Goal: Information Seeking & Learning: Learn about a topic

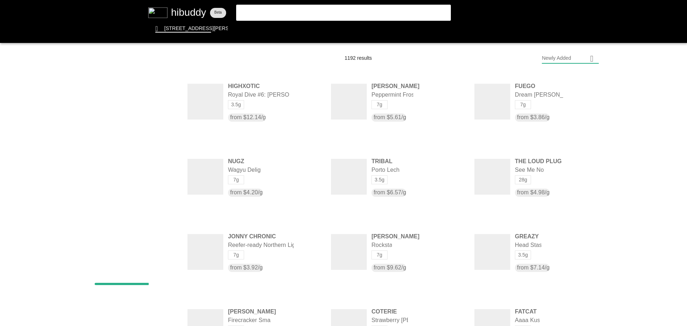
click at [344, 9] on flt-glass-pane at bounding box center [343, 163] width 687 height 326
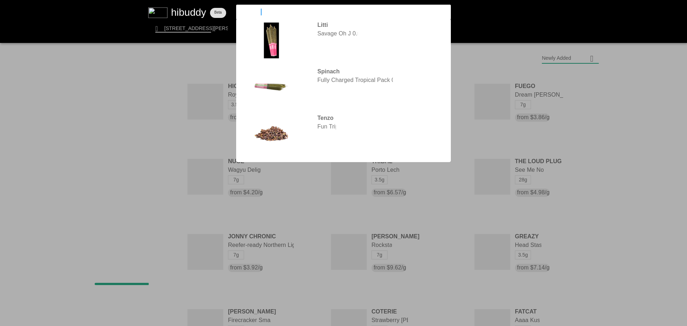
type input "fun pack"
